Goal: Information Seeking & Learning: Learn about a topic

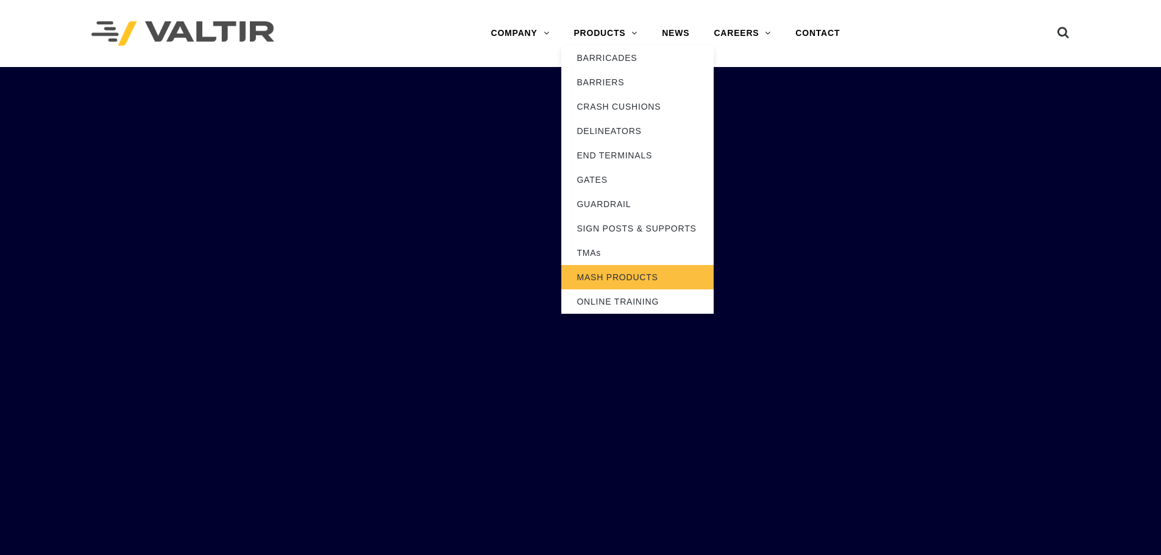
click at [627, 269] on link "MASH PRODUCTS" at bounding box center [637, 277] width 152 height 24
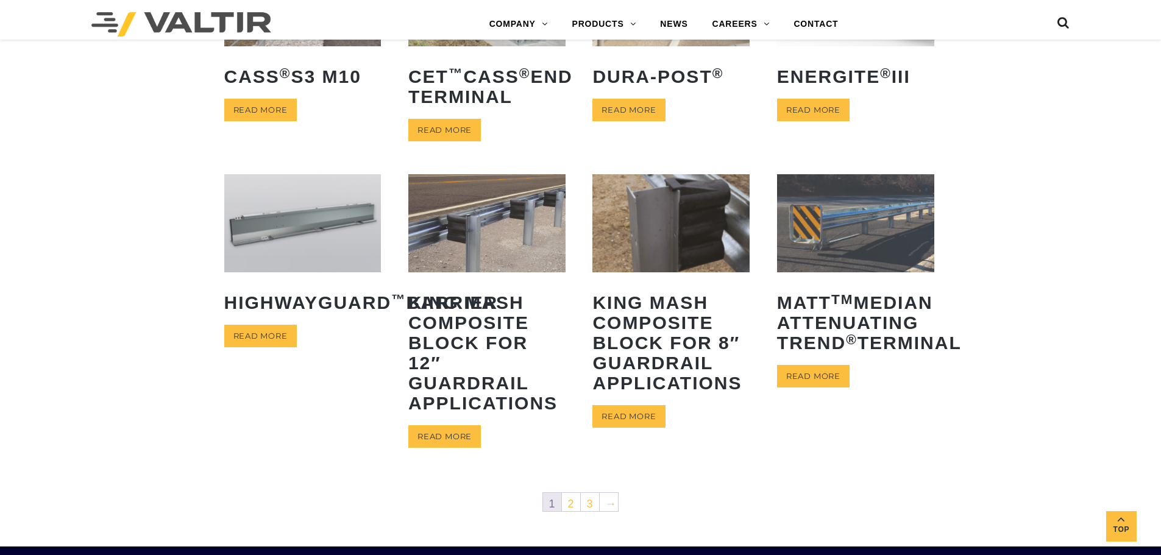
scroll to position [610, 0]
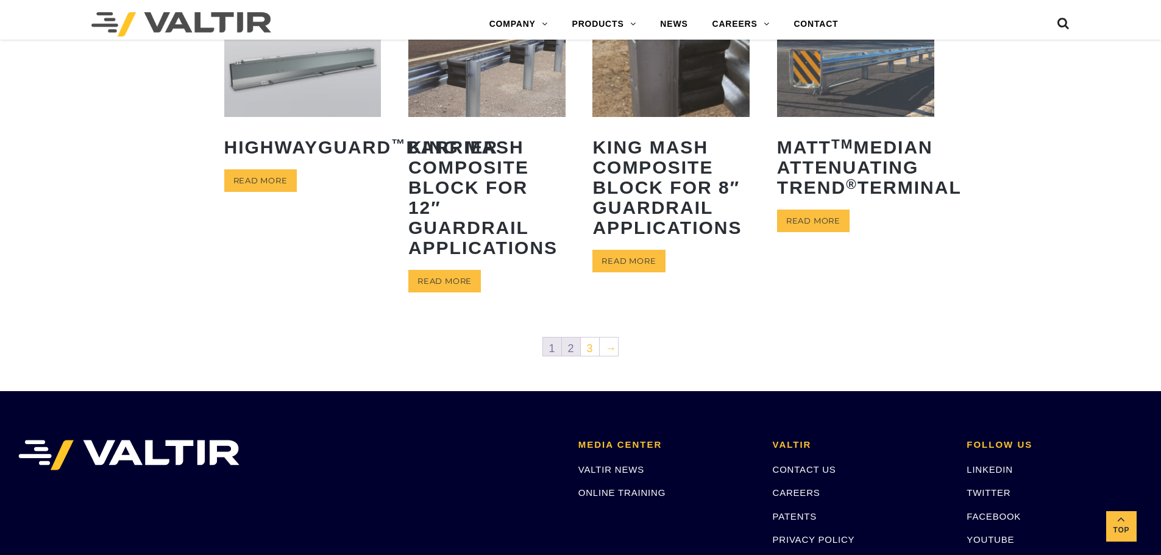
click at [575, 347] on link "2" at bounding box center [571, 347] width 18 height 18
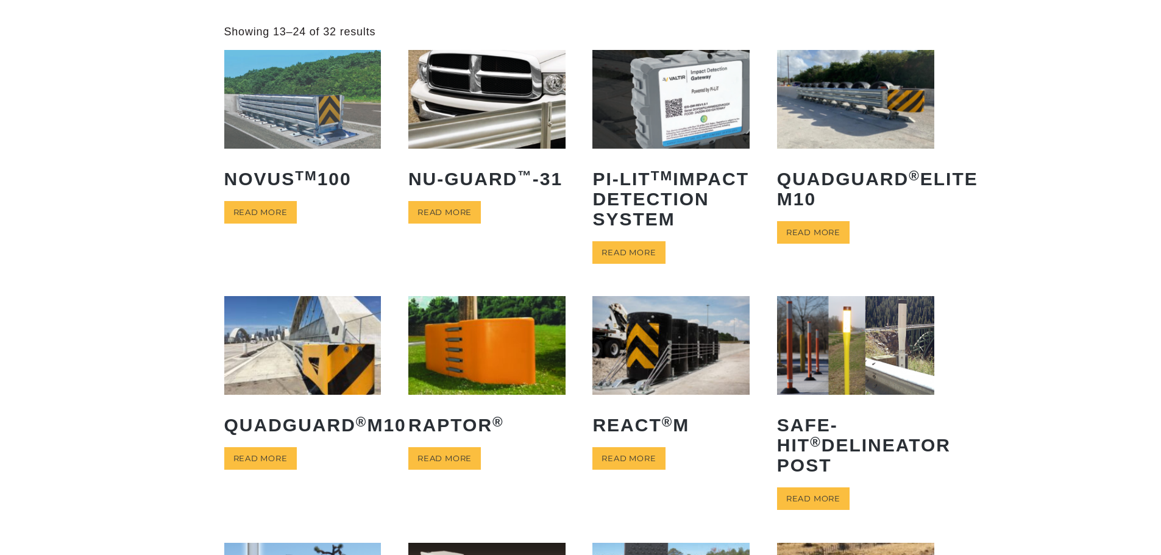
scroll to position [61, 0]
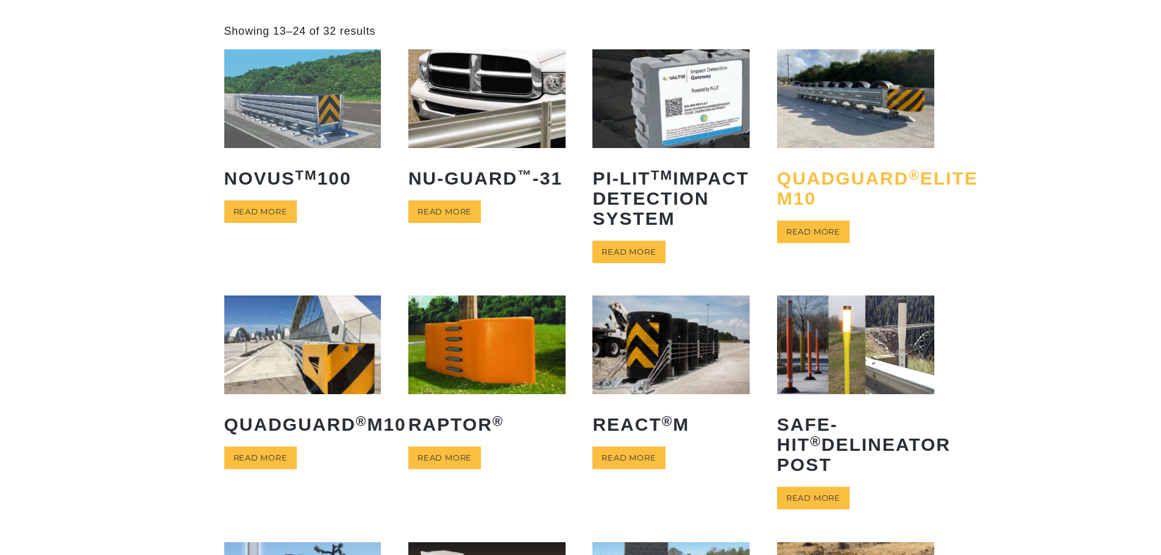
click at [862, 189] on h2 "QuadGuard ® Elite M10" at bounding box center [855, 188] width 157 height 59
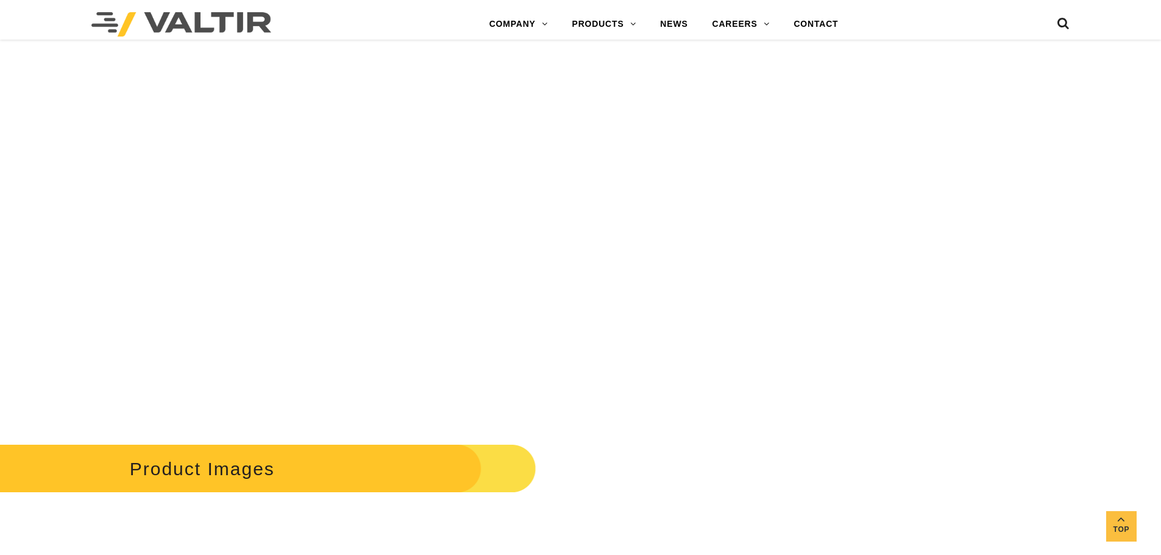
scroll to position [1158, 0]
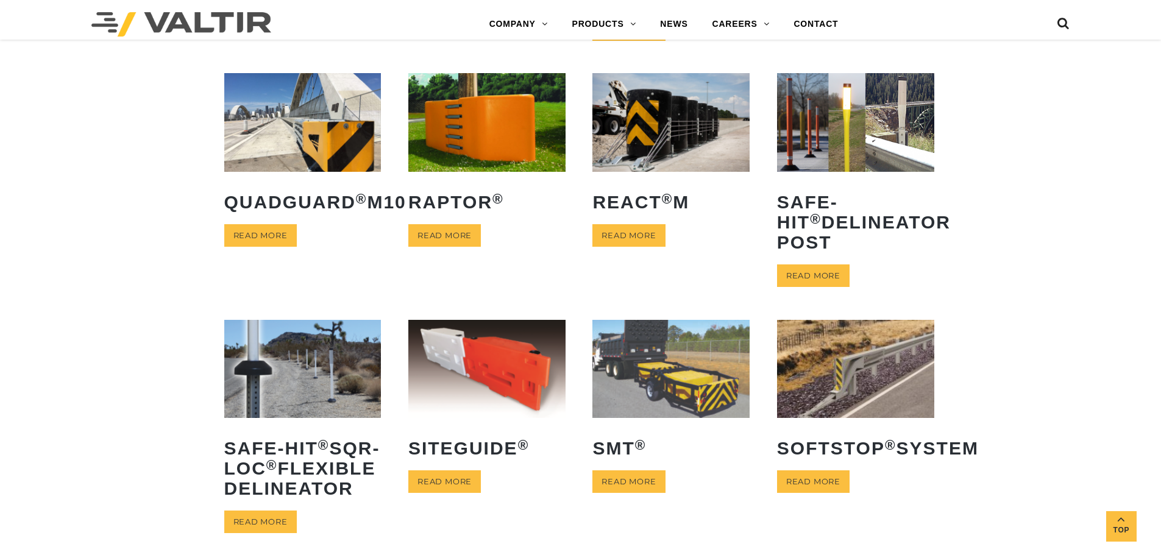
scroll to position [305, 0]
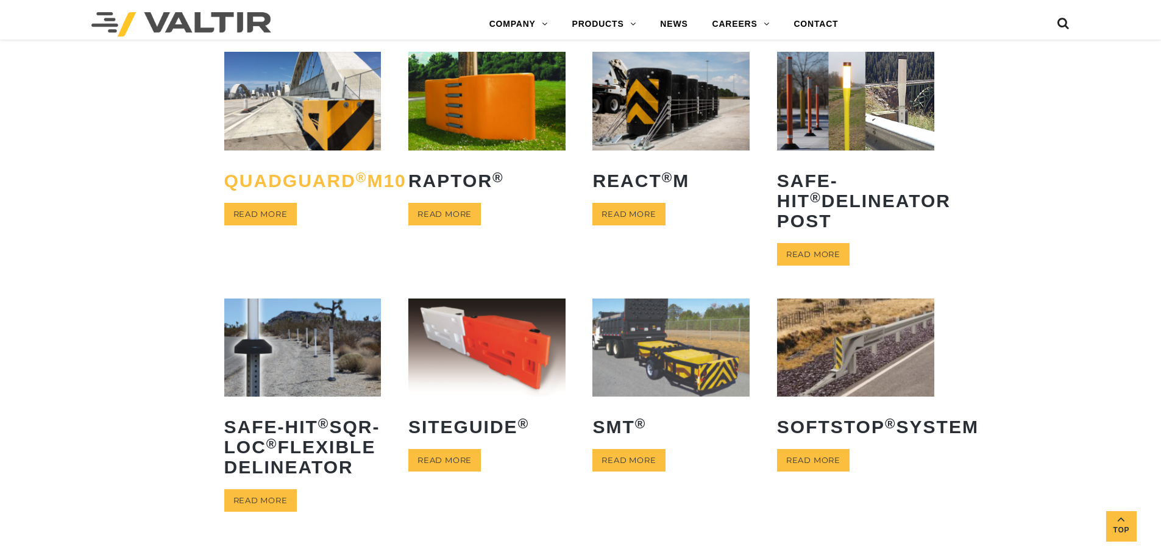
click at [286, 194] on h2 "QuadGuard ® M10" at bounding box center [302, 181] width 157 height 38
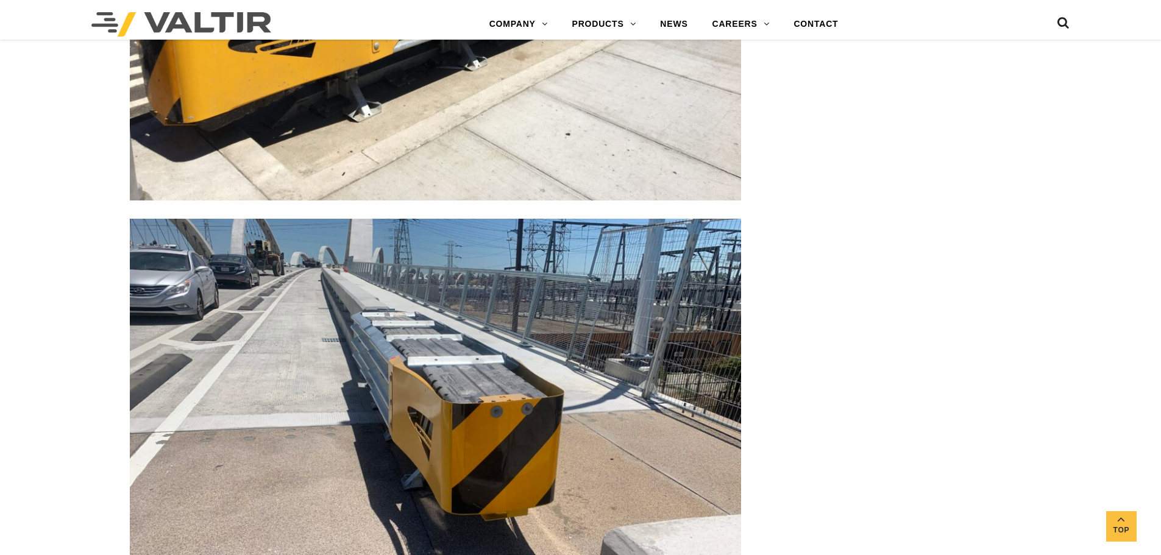
scroll to position [3048, 0]
